Goal: Information Seeking & Learning: Understand process/instructions

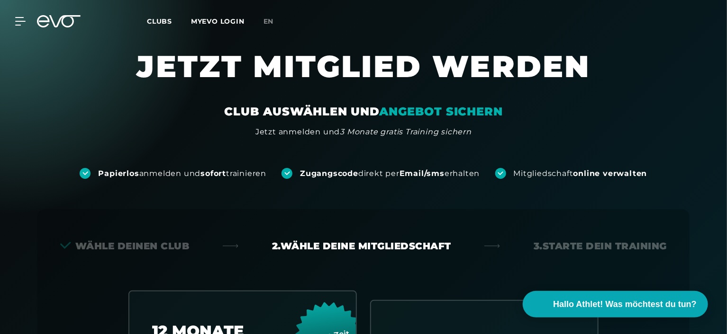
click at [715, 63] on section "JETZT MITGLIED WERDEN CLUB AUSWÄHLEN UND ANGEBOT SICHERN Jetzt anmelden und 3 M…" at bounding box center [363, 92] width 727 height 90
click at [662, 93] on section "JETZT MITGLIED WERDEN CLUB AUSWÄHLEN UND ANGEBOT SICHERN Jetzt anmelden und 3 M…" at bounding box center [363, 92] width 727 height 90
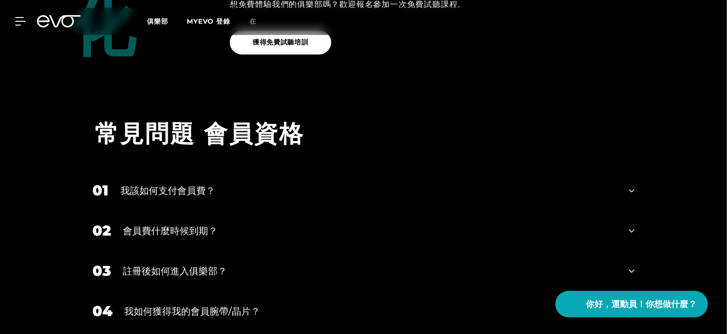
scroll to position [1421, 0]
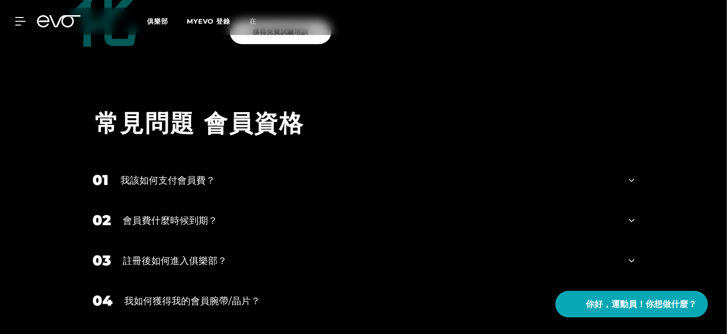
click at [637, 178] on div "01 我該如何支付會員費？" at bounding box center [363, 180] width 561 height 40
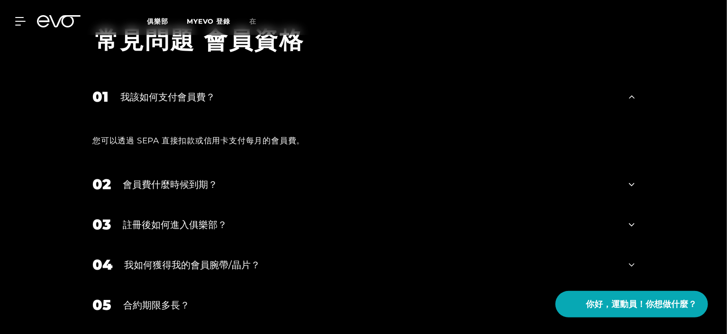
scroll to position [1516, 0]
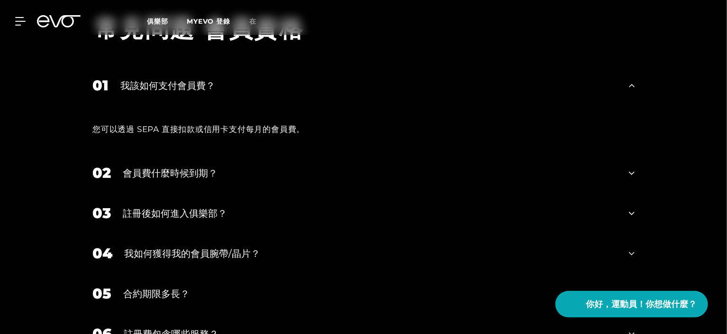
click at [630, 178] on icon at bounding box center [632, 173] width 6 height 11
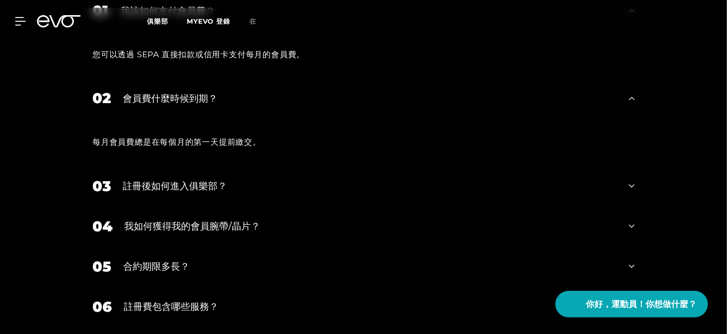
scroll to position [1611, 0]
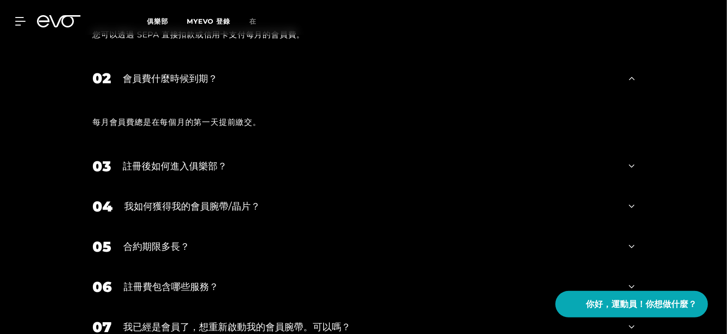
click at [629, 176] on div "03 註冊後如何進入俱樂部？" at bounding box center [363, 166] width 561 height 40
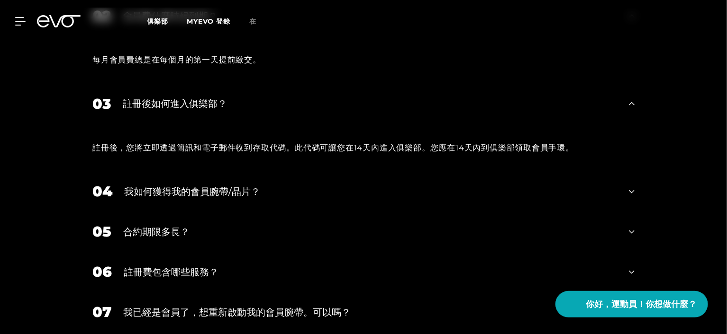
scroll to position [1705, 0]
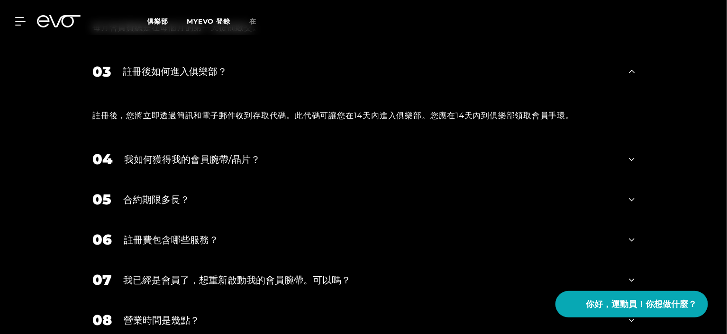
click at [639, 199] on div "05 合約期限多長？" at bounding box center [363, 200] width 561 height 40
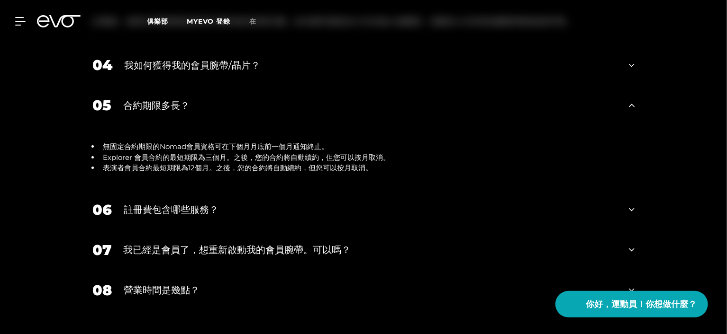
scroll to position [1800, 0]
click at [639, 206] on div "06 註冊費包含哪些服務？" at bounding box center [363, 209] width 561 height 40
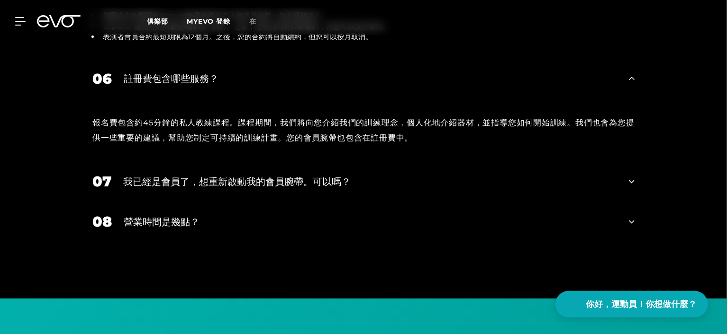
scroll to position [1942, 0]
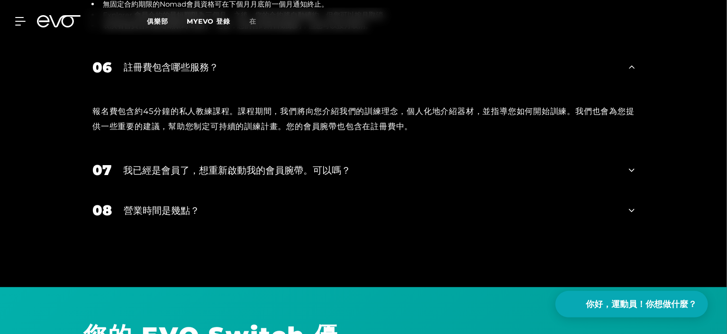
click at [637, 172] on div "07 我已經是會員了，想重新啟動我的會員腕帶。可以嗎？" at bounding box center [363, 170] width 561 height 40
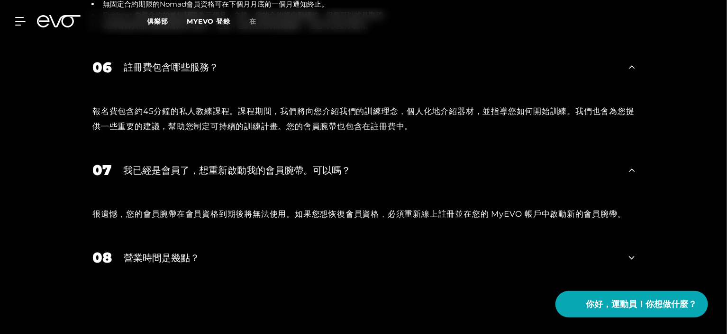
scroll to position [2037, 0]
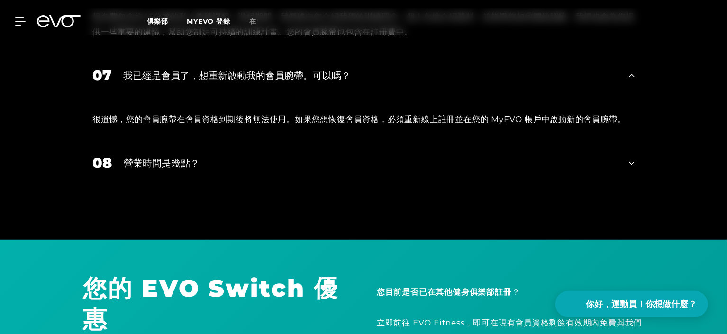
click at [637, 172] on div "08 營業時間是幾點？" at bounding box center [363, 163] width 561 height 40
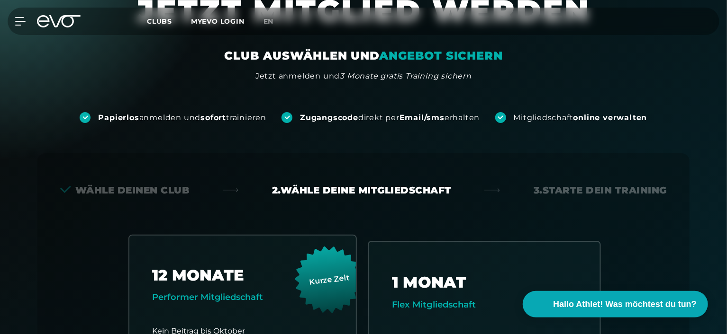
scroll to position [0, 0]
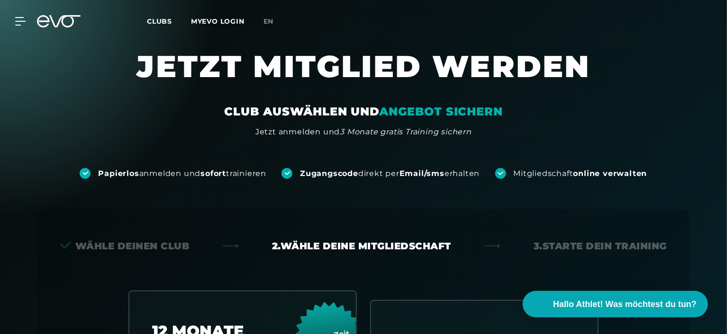
click at [32, 16] on div at bounding box center [58, 21] width 55 height 12
click at [21, 18] on icon at bounding box center [22, 21] width 14 height 9
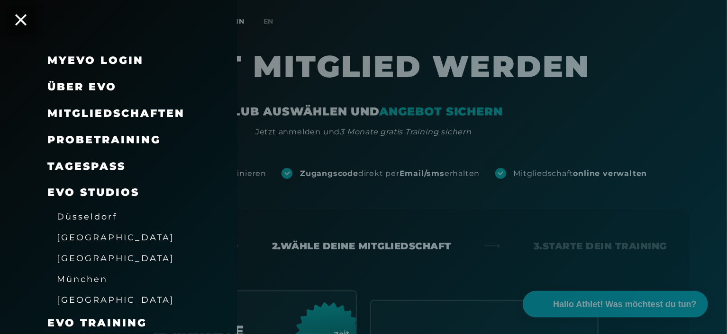
click at [155, 136] on span "Probetraining" at bounding box center [103, 140] width 113 height 13
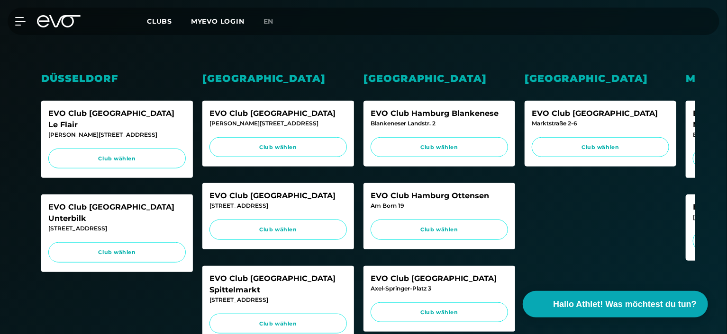
scroll to position [284, 0]
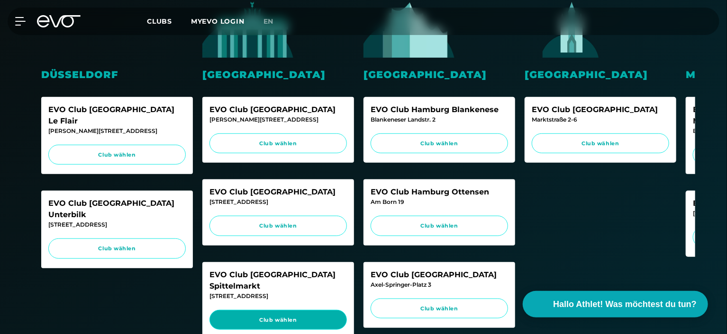
click at [290, 310] on link "Club wählen" at bounding box center [277, 320] width 137 height 20
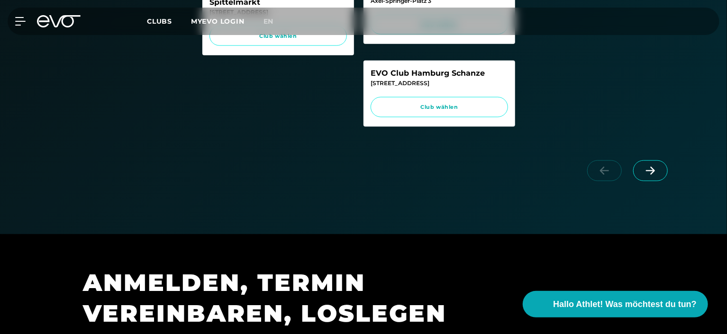
scroll to position [332, 0]
